Goal: Check status: Check status

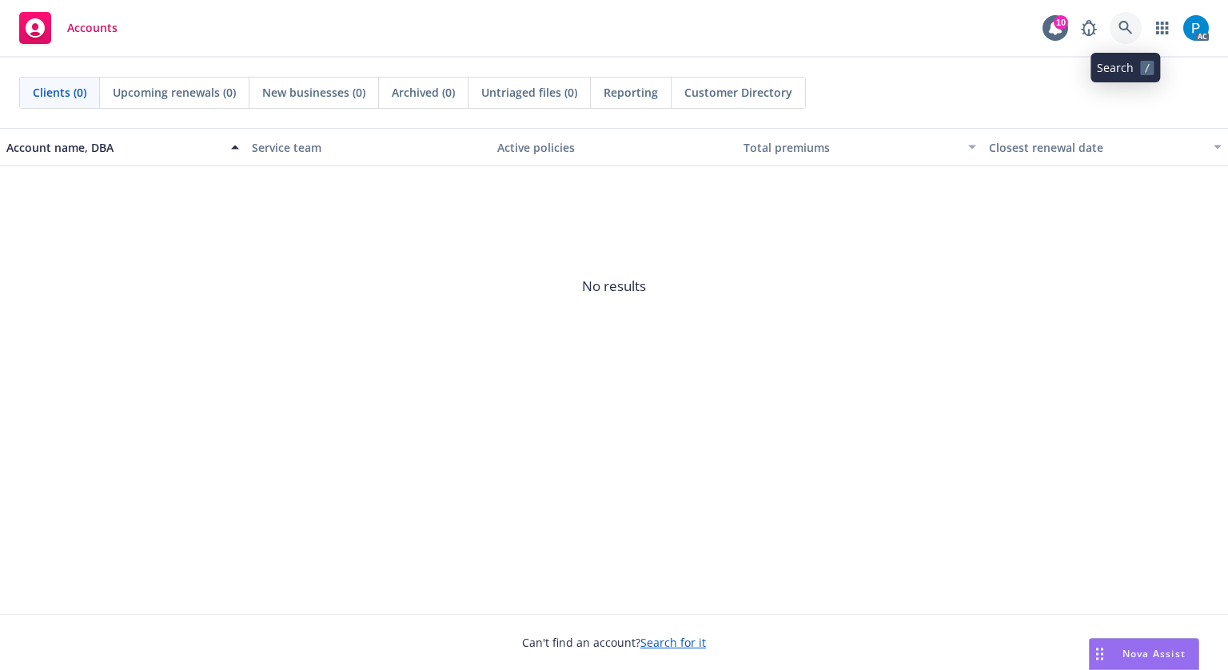
click at [1124, 31] on icon at bounding box center [1126, 28] width 14 height 14
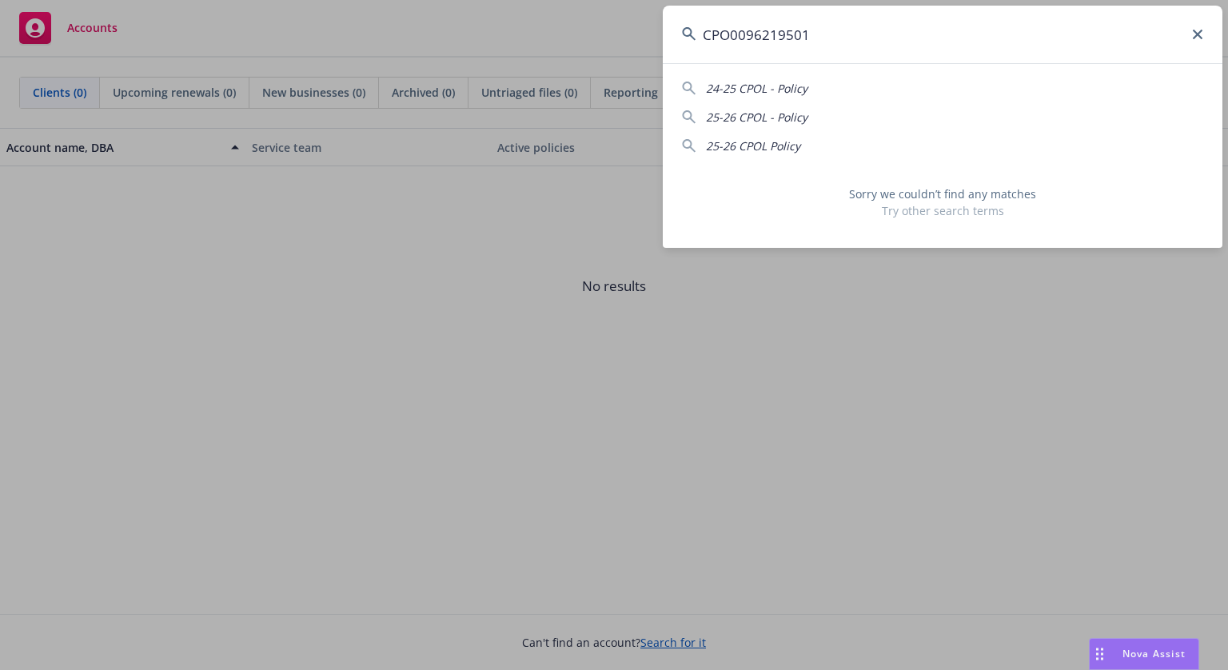
click at [733, 32] on input "CPO0096219501" at bounding box center [943, 35] width 560 height 58
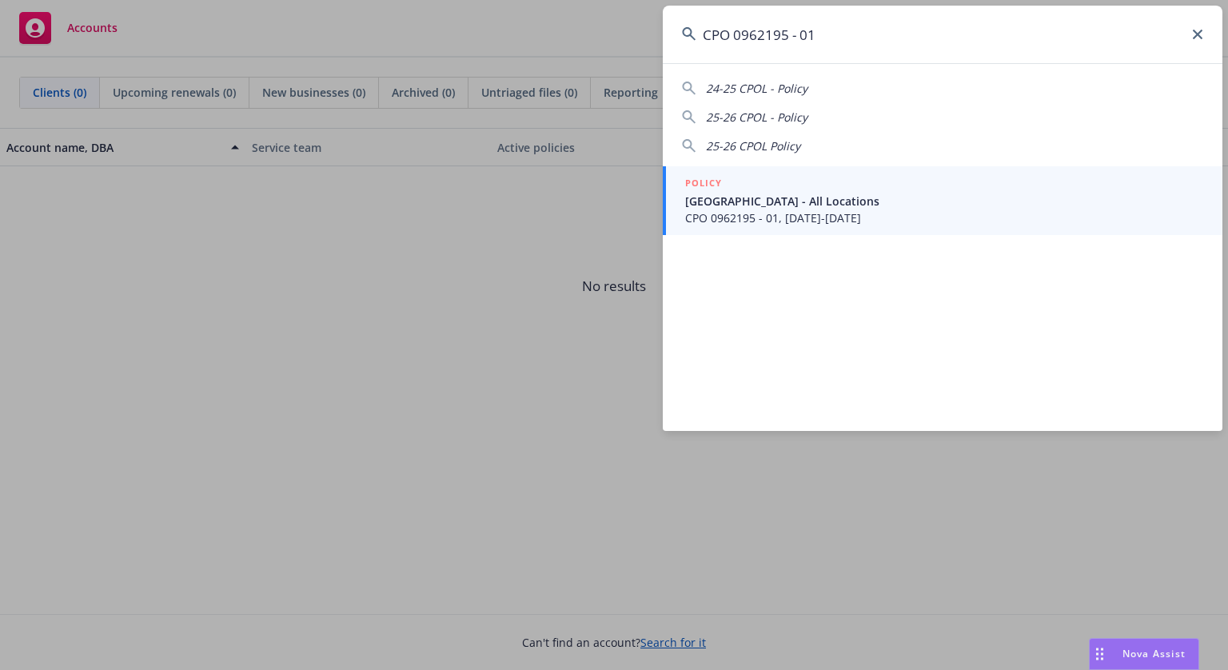
type input "CPO 0962195 - 01"
click at [781, 181] on div "POLICY" at bounding box center [944, 184] width 518 height 18
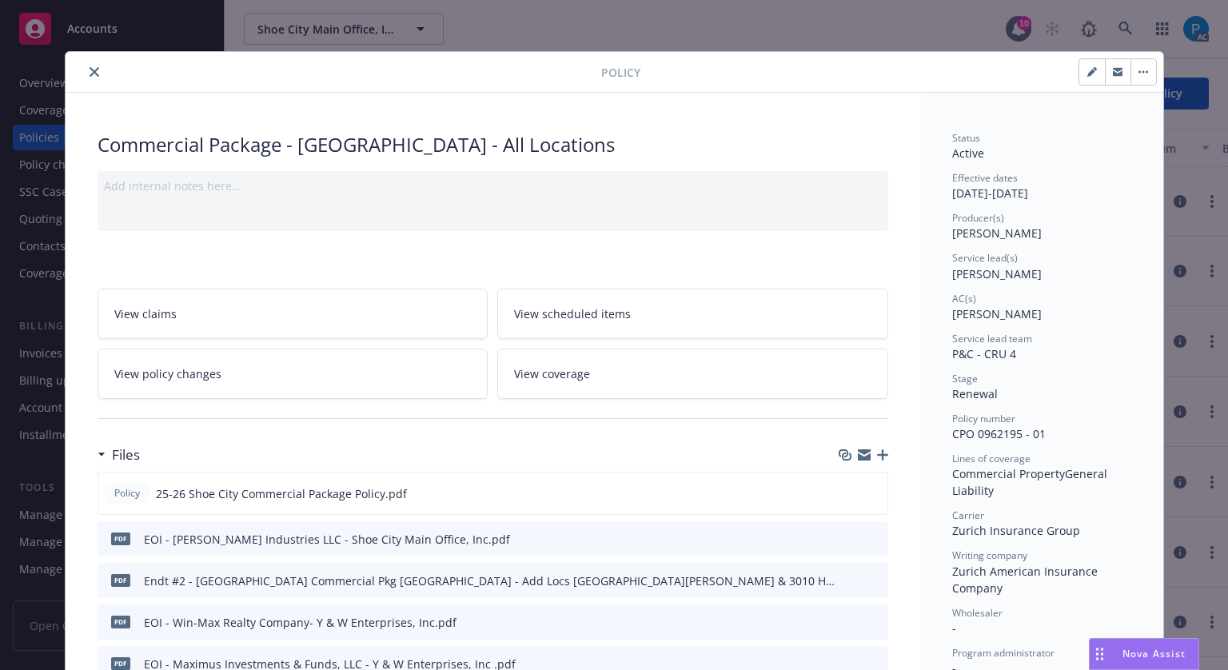
click at [90, 69] on icon "close" at bounding box center [95, 72] width 10 height 10
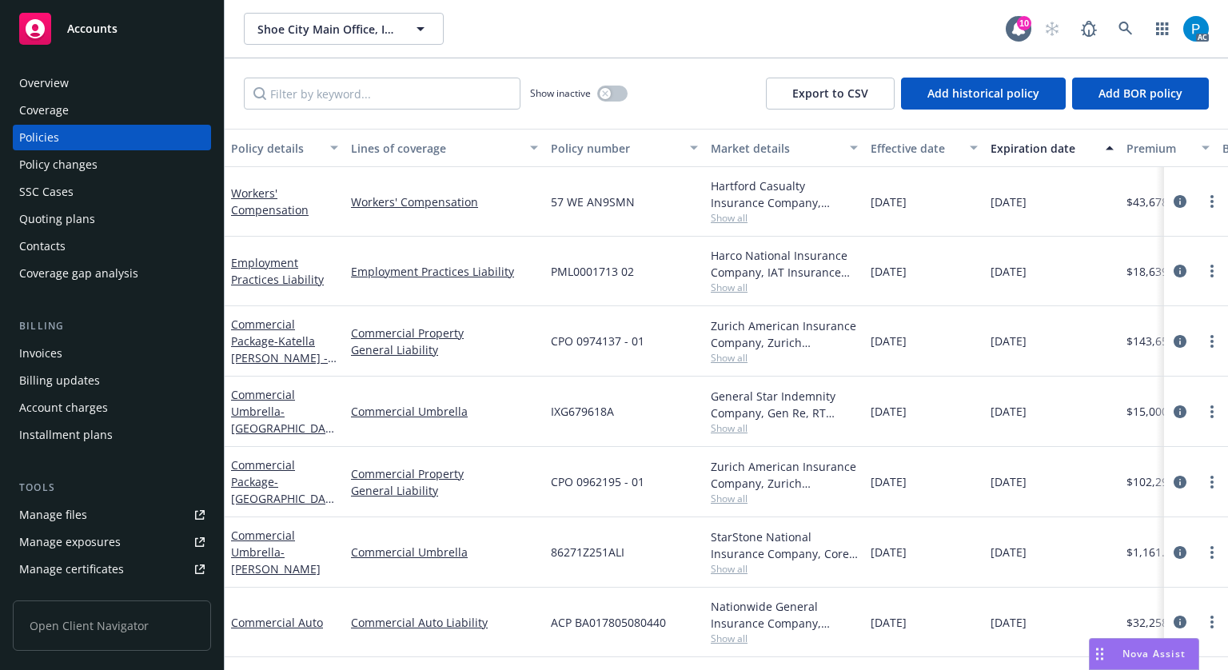
click at [96, 47] on link "Accounts" at bounding box center [112, 28] width 198 height 45
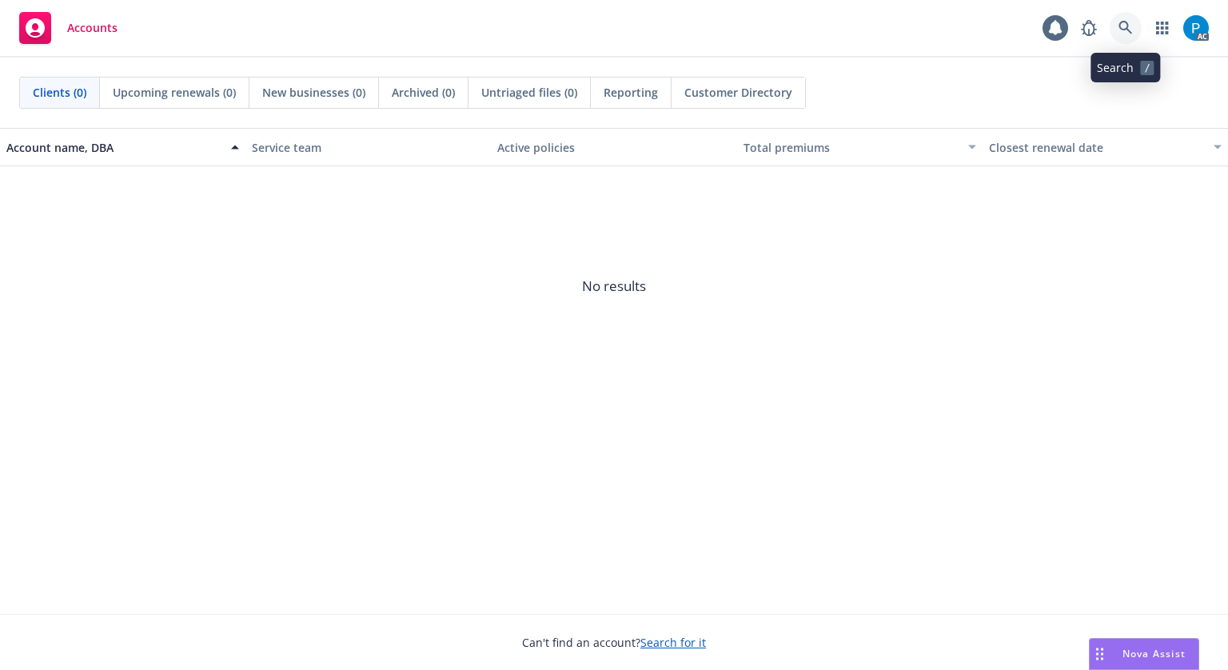
click at [1120, 25] on icon at bounding box center [1126, 28] width 14 height 14
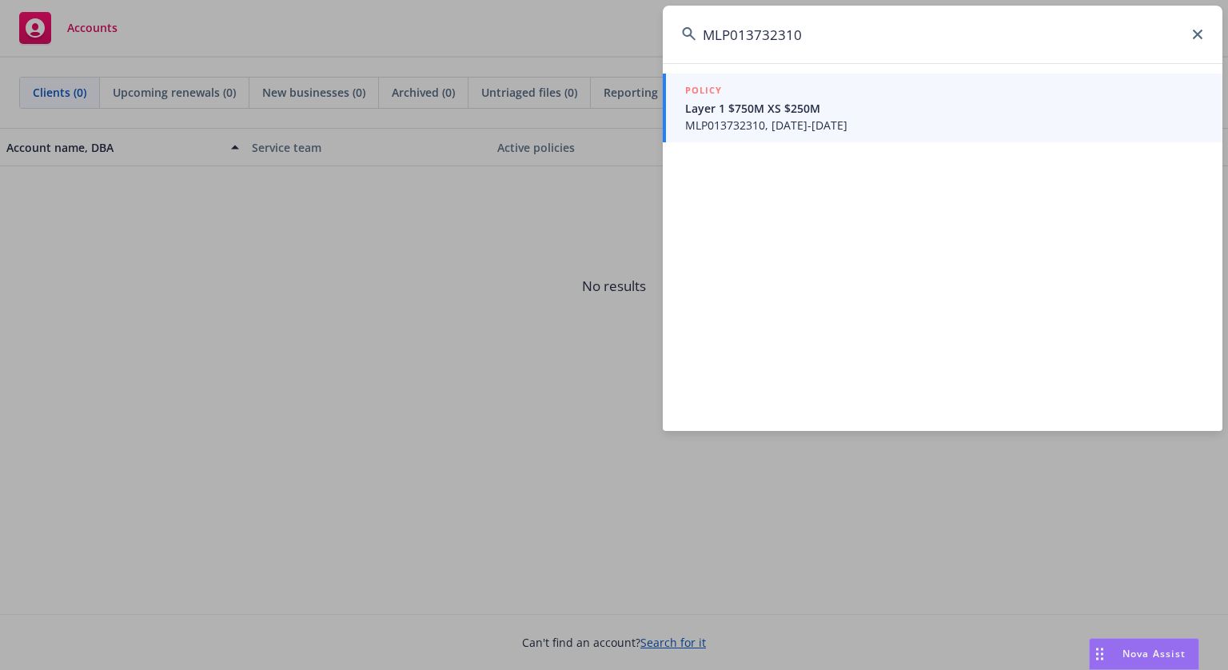
type input "MLP013732310"
click at [760, 95] on div "POLICY" at bounding box center [944, 91] width 518 height 18
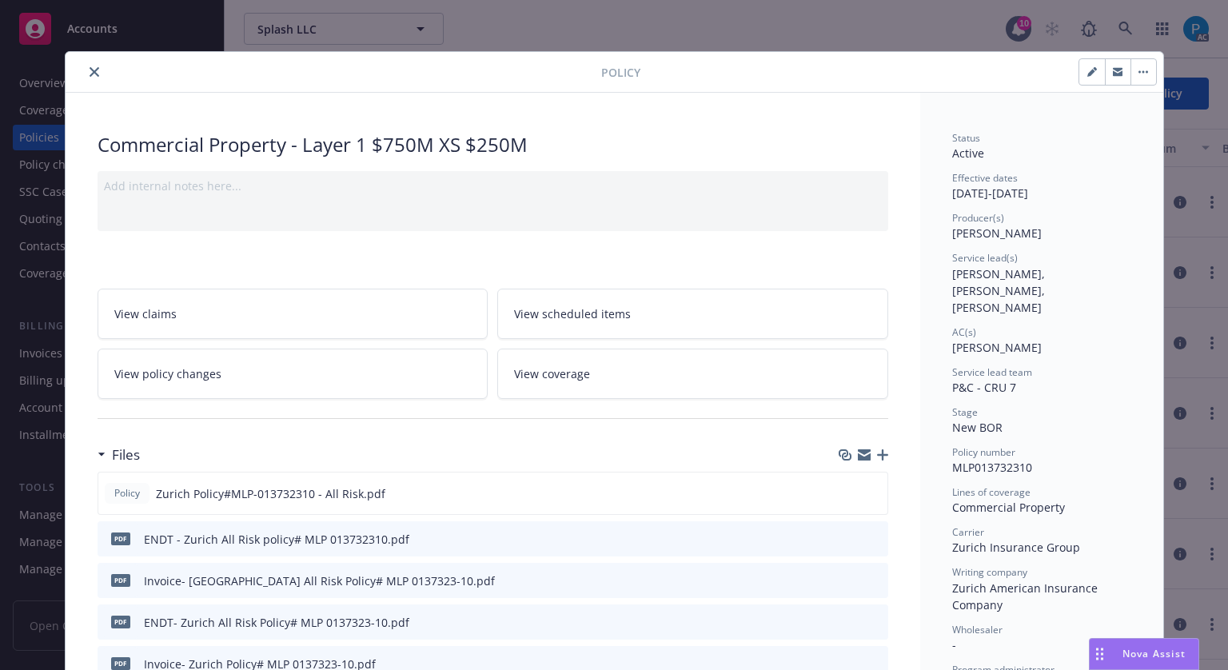
click at [90, 68] on icon "close" at bounding box center [95, 72] width 10 height 10
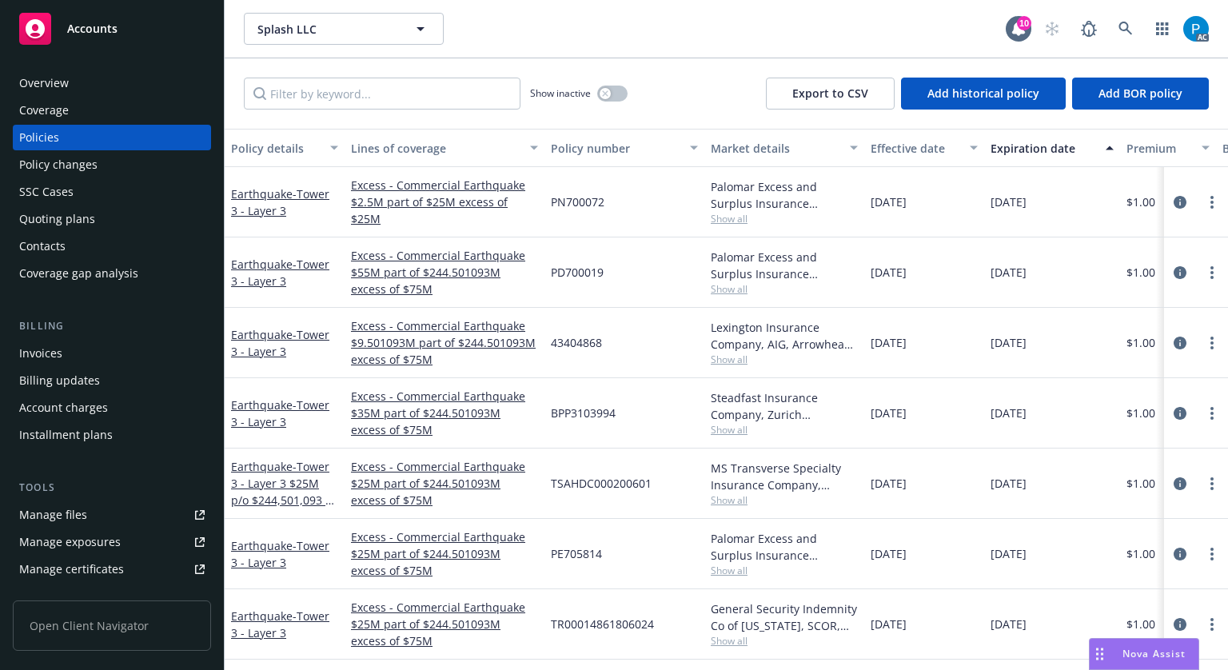
click at [48, 353] on div "Invoices" at bounding box center [40, 354] width 43 height 26
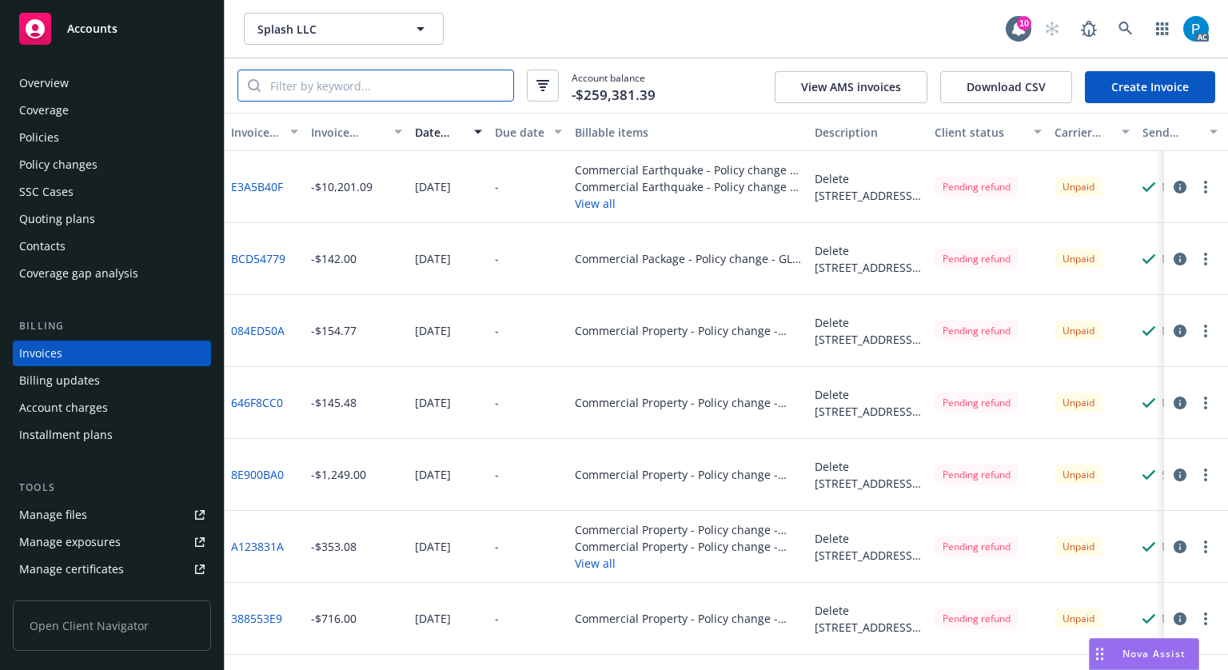
click at [399, 82] on input "search" at bounding box center [387, 85] width 253 height 30
paste input "MLP013732310"
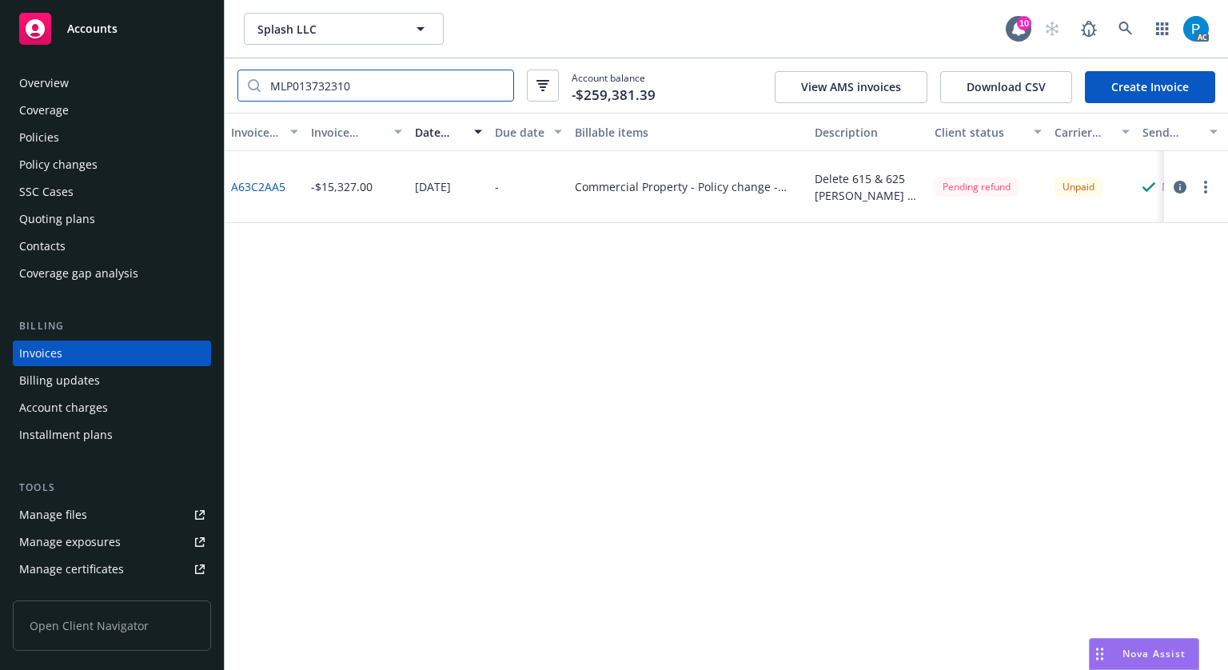
type input "MLP013732310"
click at [1181, 188] on icon "button" at bounding box center [1180, 187] width 13 height 13
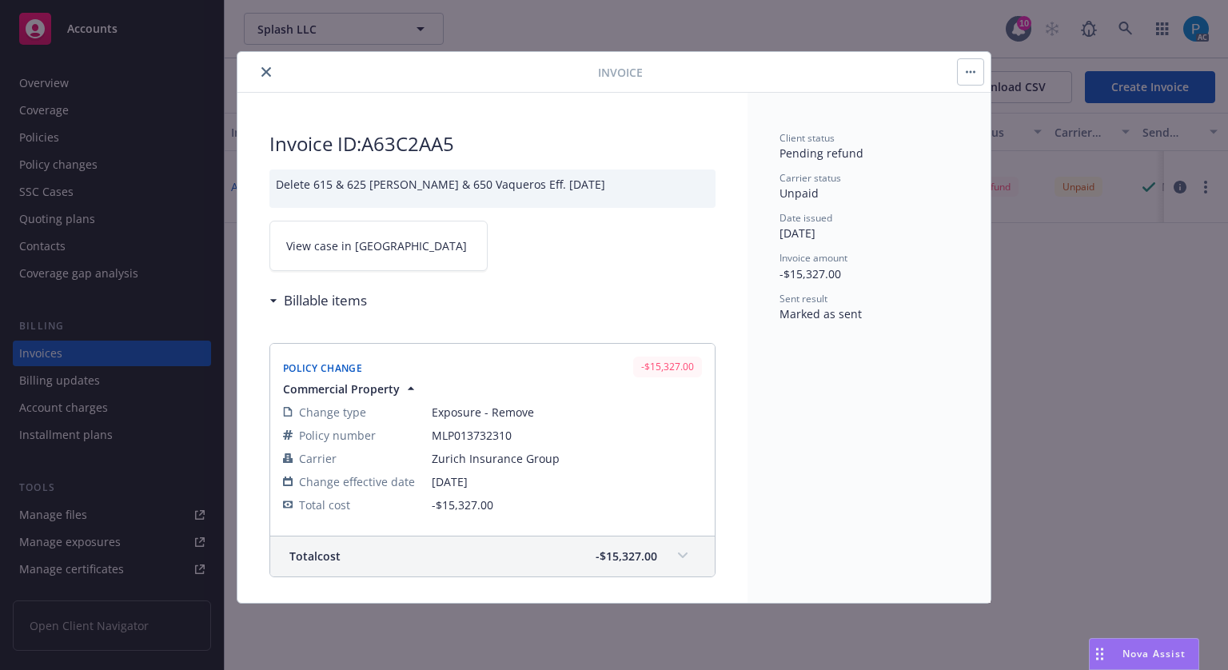
click at [381, 245] on link "View case in [GEOGRAPHIC_DATA]" at bounding box center [378, 246] width 218 height 50
